Goal: Task Accomplishment & Management: Use online tool/utility

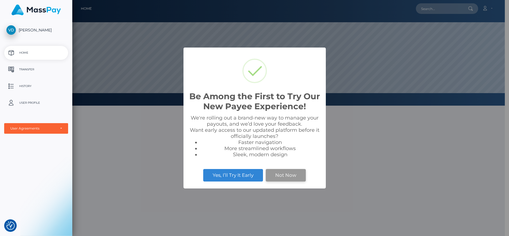
click at [279, 173] on button "Not Now" at bounding box center [286, 175] width 40 height 12
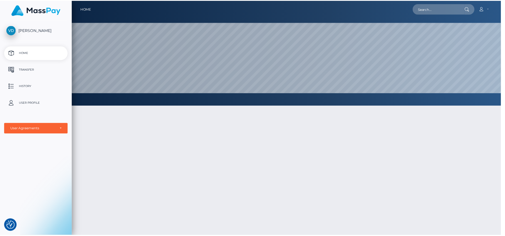
scroll to position [106, 432]
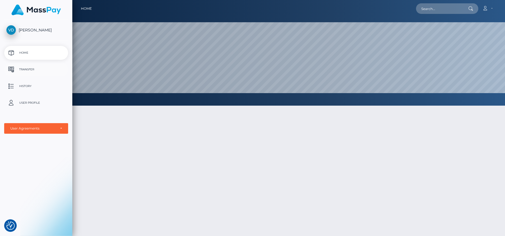
click at [24, 68] on p "Transfer" at bounding box center [35, 69] width 59 height 8
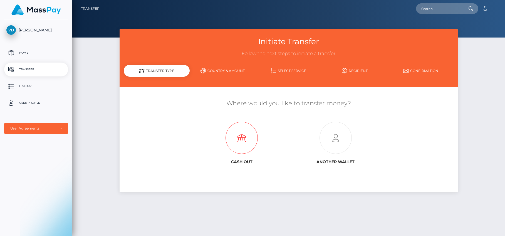
click at [241, 137] on icon at bounding box center [242, 138] width 94 height 32
click at [335, 138] on icon at bounding box center [335, 138] width 94 height 32
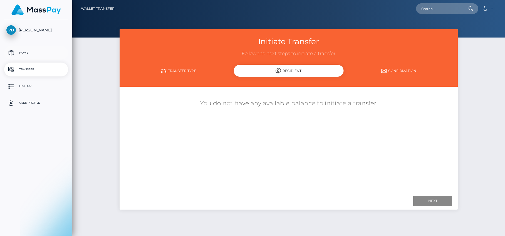
select select
click at [26, 53] on p "Home" at bounding box center [35, 53] width 59 height 8
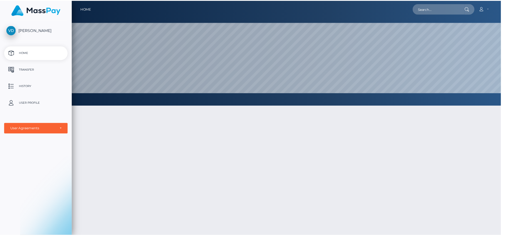
scroll to position [106, 432]
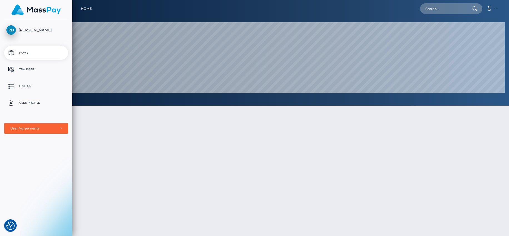
checkbox input "true"
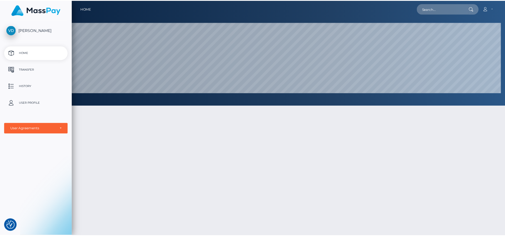
scroll to position [277770, 277443]
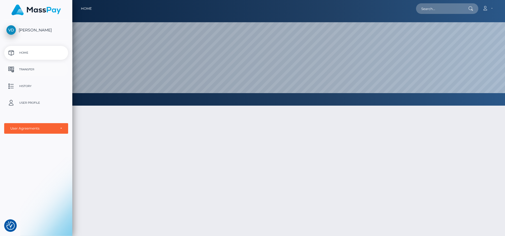
click at [31, 70] on p "Transfer" at bounding box center [35, 69] width 59 height 8
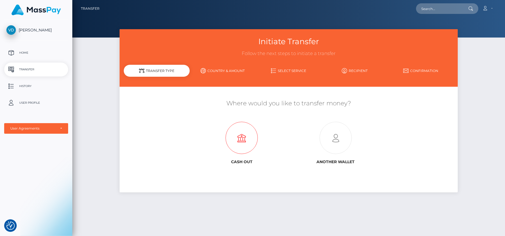
click at [237, 138] on icon at bounding box center [242, 138] width 94 height 32
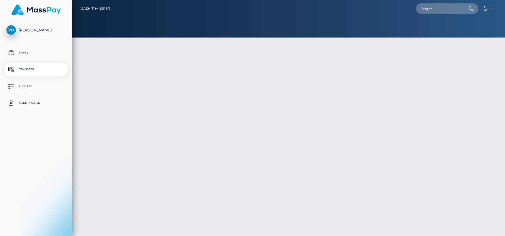
type input "NaN"
select select
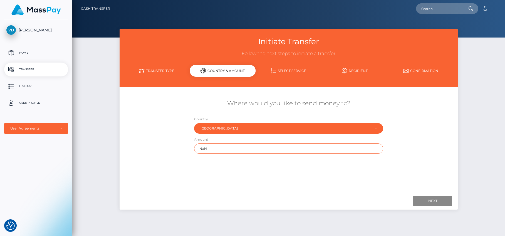
drag, startPoint x: 232, startPoint y: 148, endPoint x: 182, endPoint y: 146, distance: 50.0
click at [182, 146] on div "Where would you like to send money to? Country Abkhazia [GEOGRAPHIC_DATA] [GEOG…" at bounding box center [288, 126] width 338 height 60
type input "140.50"
click at [435, 202] on input "Next" at bounding box center [432, 201] width 39 height 11
click at [437, 200] on input "Next" at bounding box center [432, 201] width 39 height 11
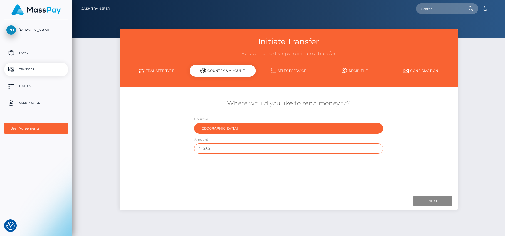
click at [247, 148] on input "140.50" at bounding box center [288, 148] width 189 height 10
